Goal: Go to known website: Access a specific website the user already knows

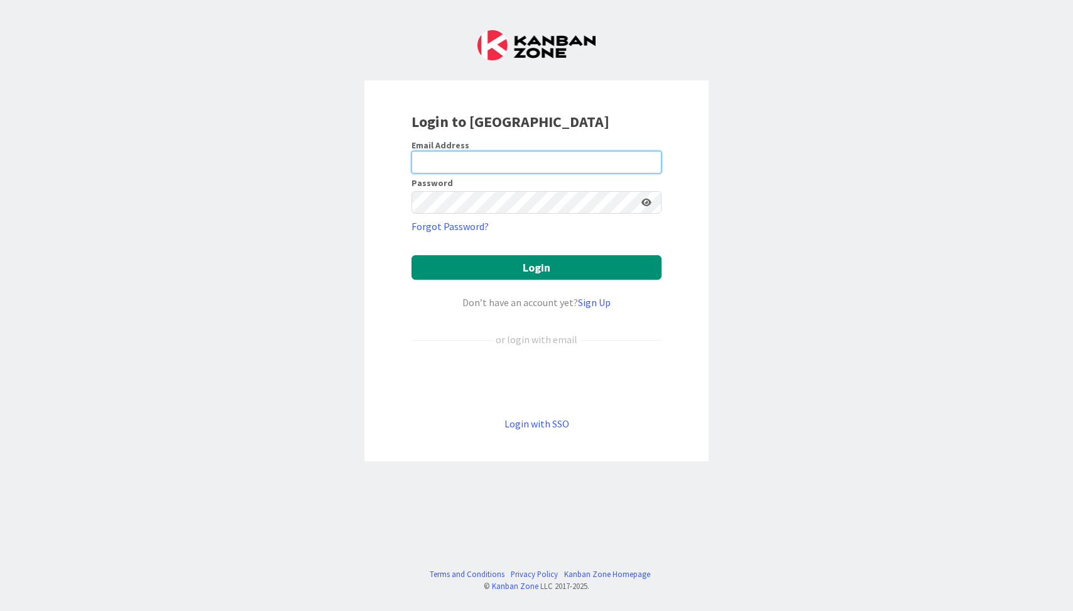
click at [527, 162] on input "email" at bounding box center [536, 162] width 250 height 23
type input "[EMAIL_ADDRESS][DOMAIN_NAME]"
click at [411, 255] on button "Login" at bounding box center [536, 267] width 250 height 24
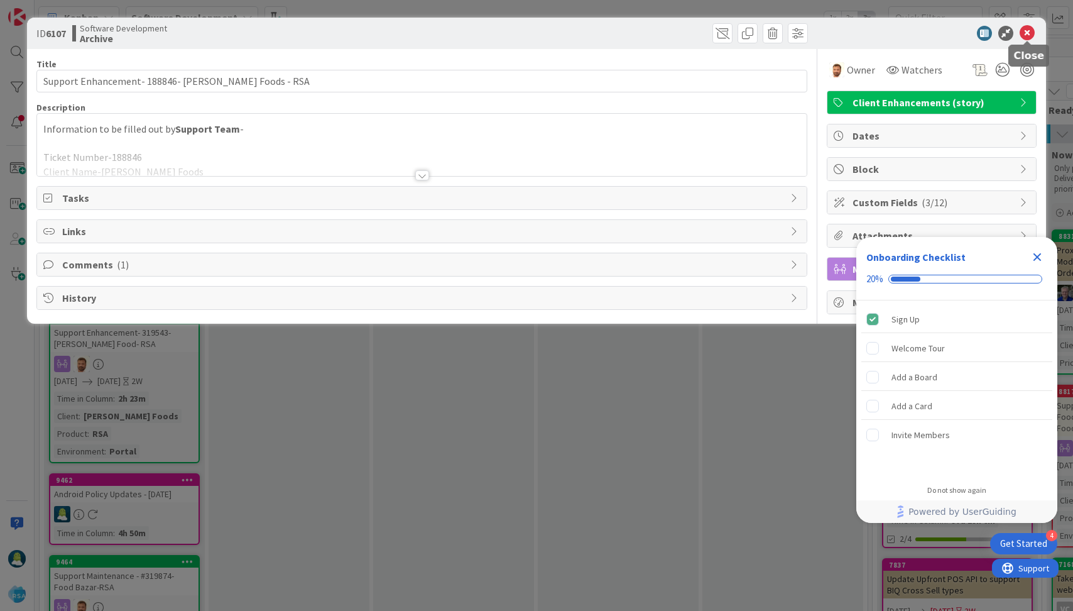
click at [1026, 31] on icon at bounding box center [1027, 33] width 15 height 15
